Goal: Navigation & Orientation: Find specific page/section

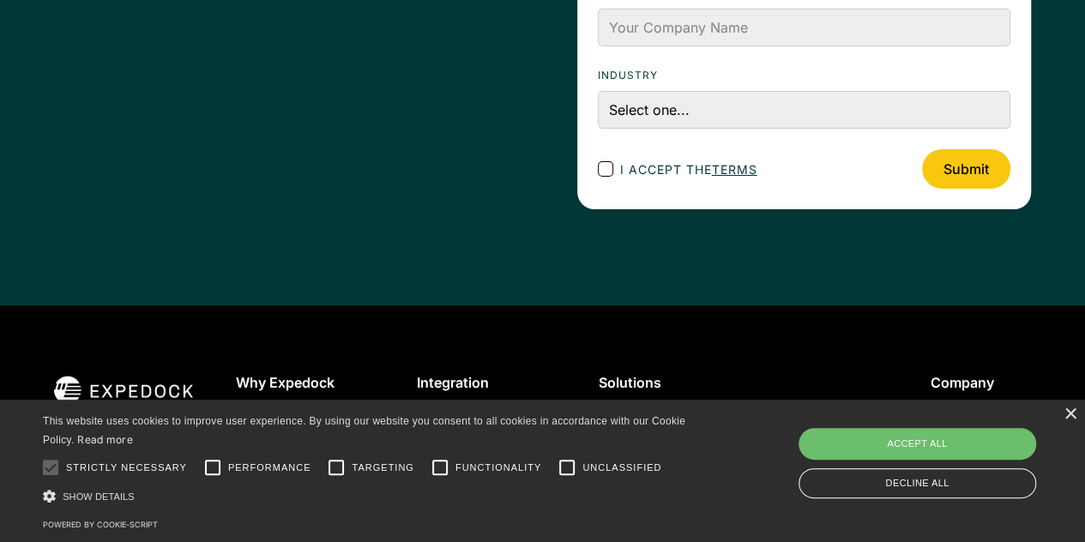
scroll to position [6467, 0]
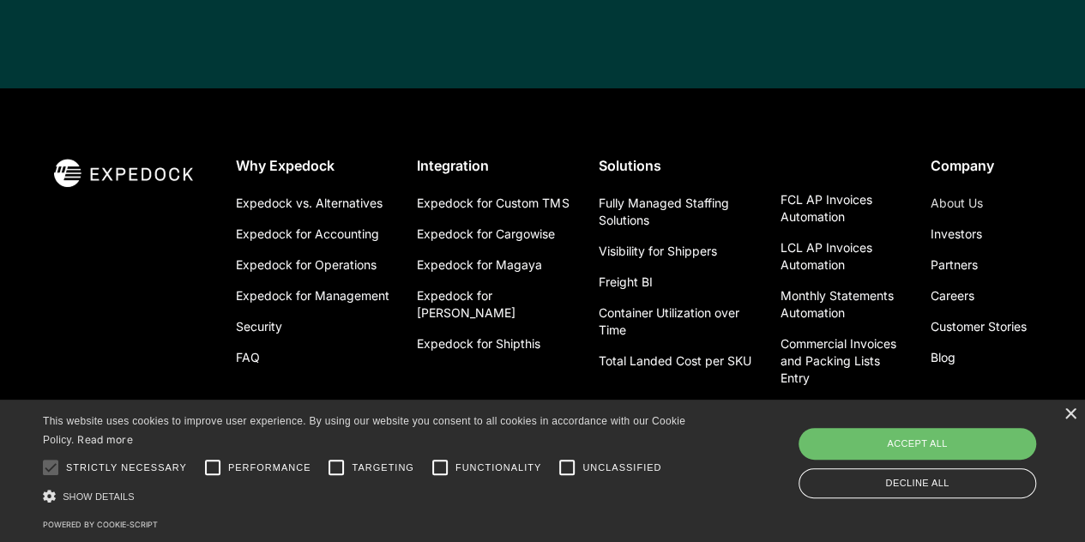
click at [963, 188] on link "About Us" at bounding box center [957, 203] width 52 height 31
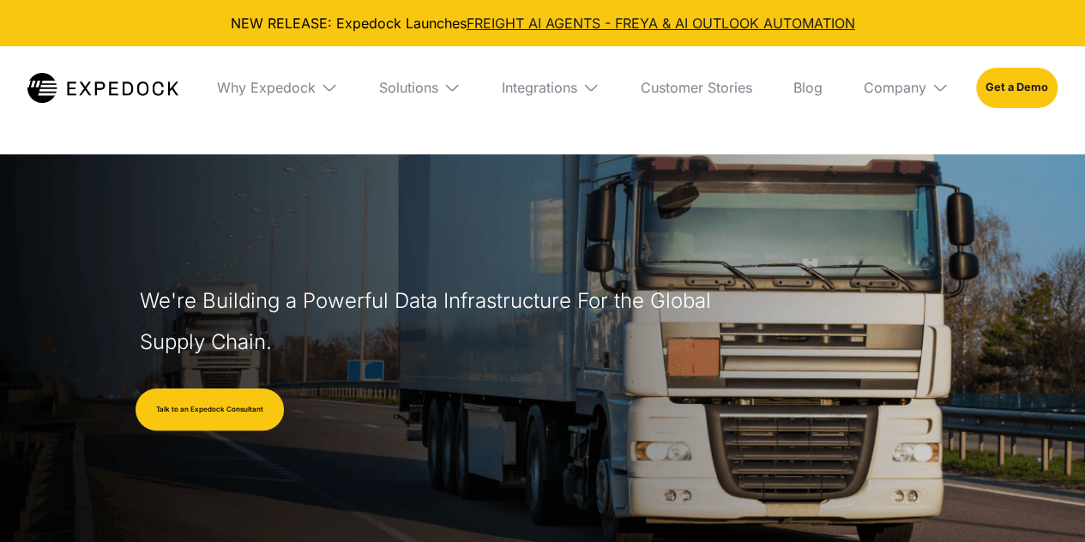
select select
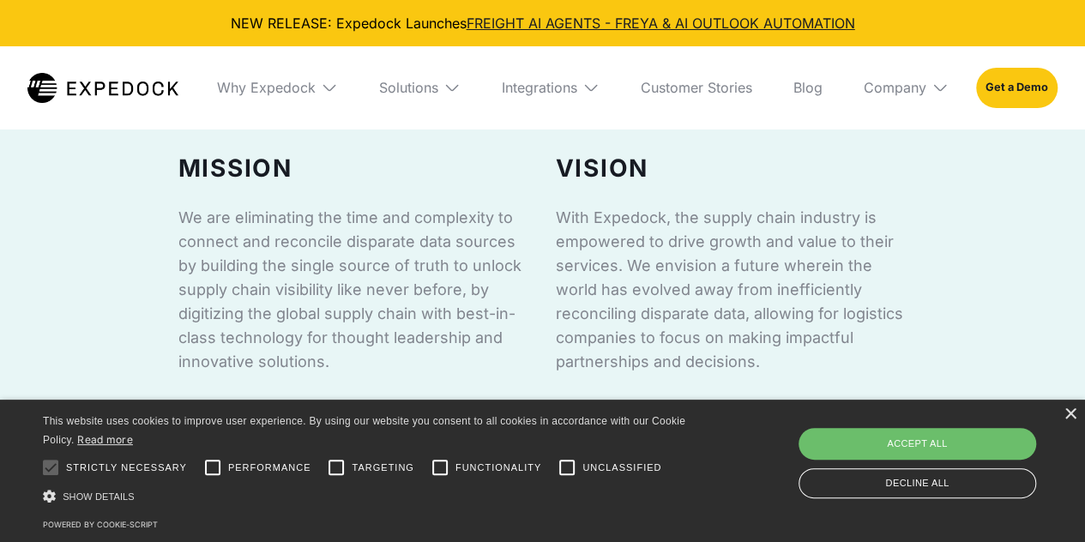
scroll to position [1115, 0]
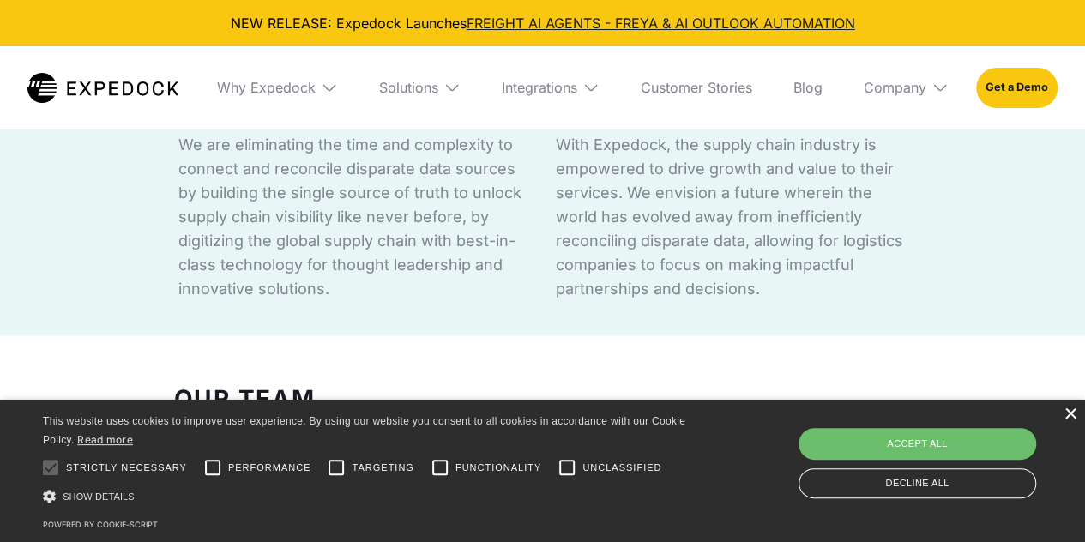
click at [1069, 413] on div "×" at bounding box center [1070, 414] width 13 height 13
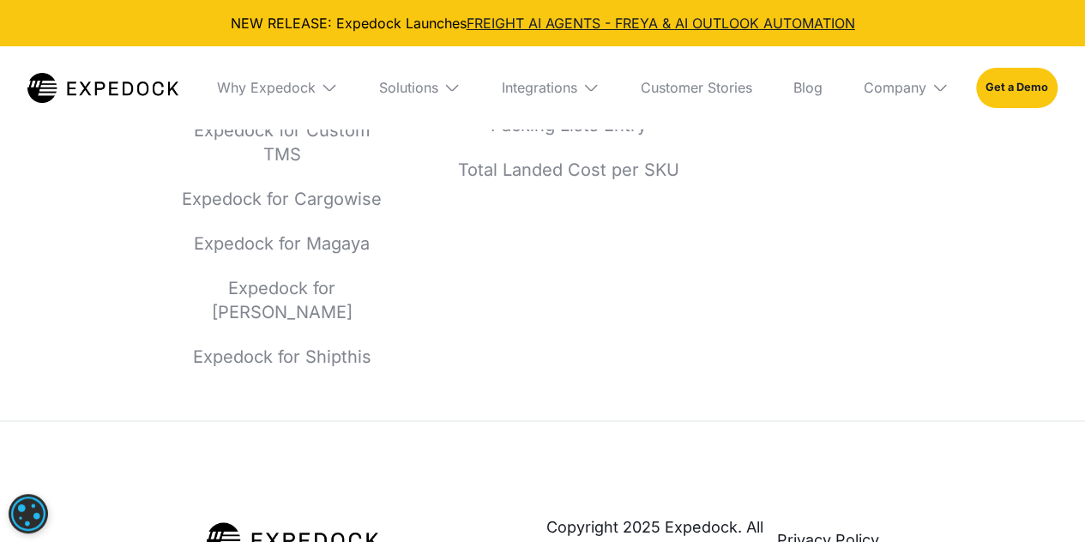
scroll to position [7713, 0]
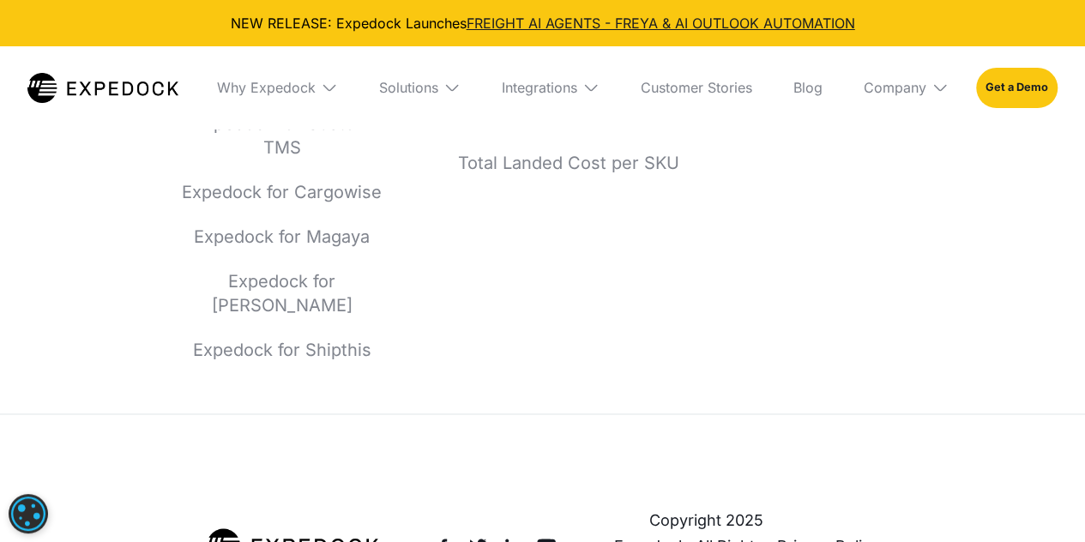
click at [446, 535] on img at bounding box center [443, 545] width 21 height 21
